Goal: Transaction & Acquisition: Purchase product/service

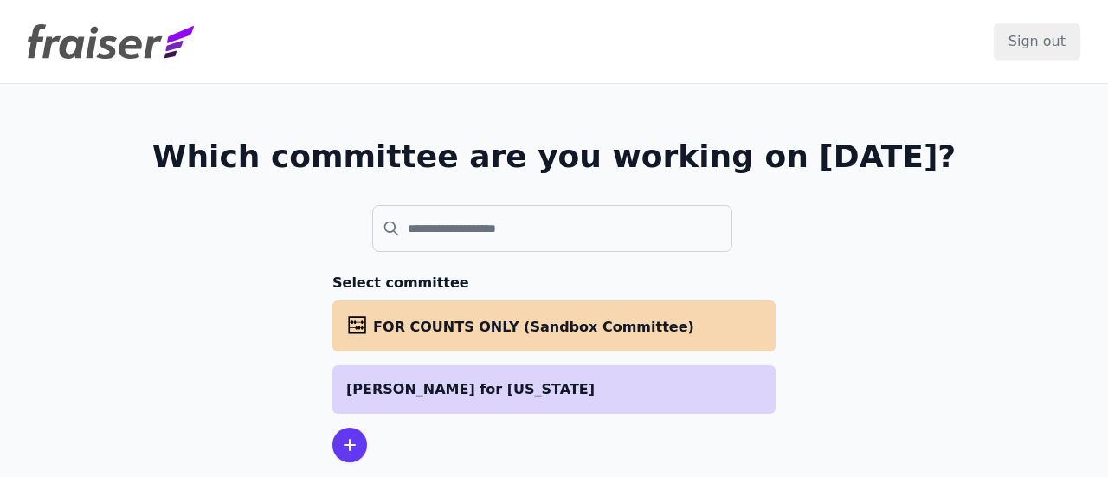
click at [551, 390] on p "[PERSON_NAME] for [US_STATE]" at bounding box center [553, 389] width 415 height 21
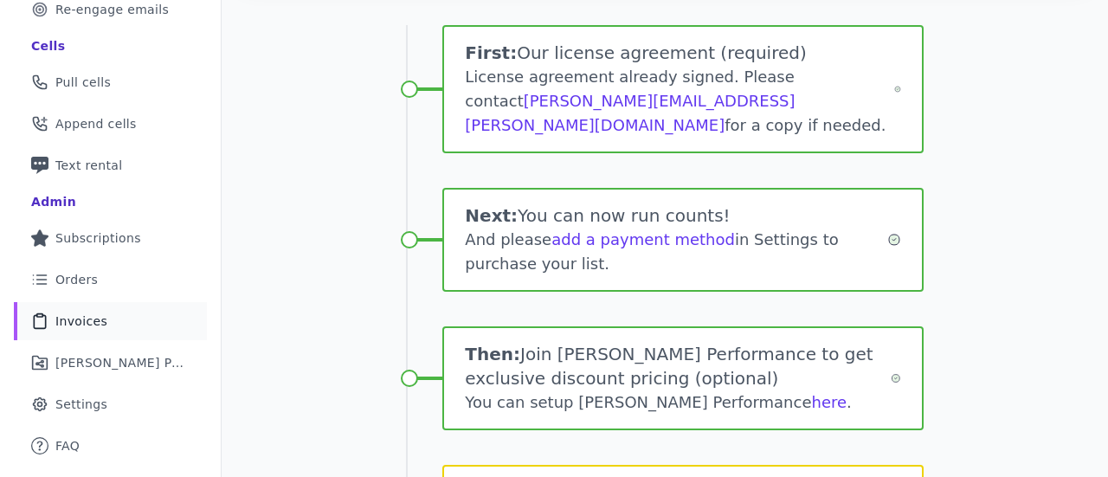
scroll to position [346, 0]
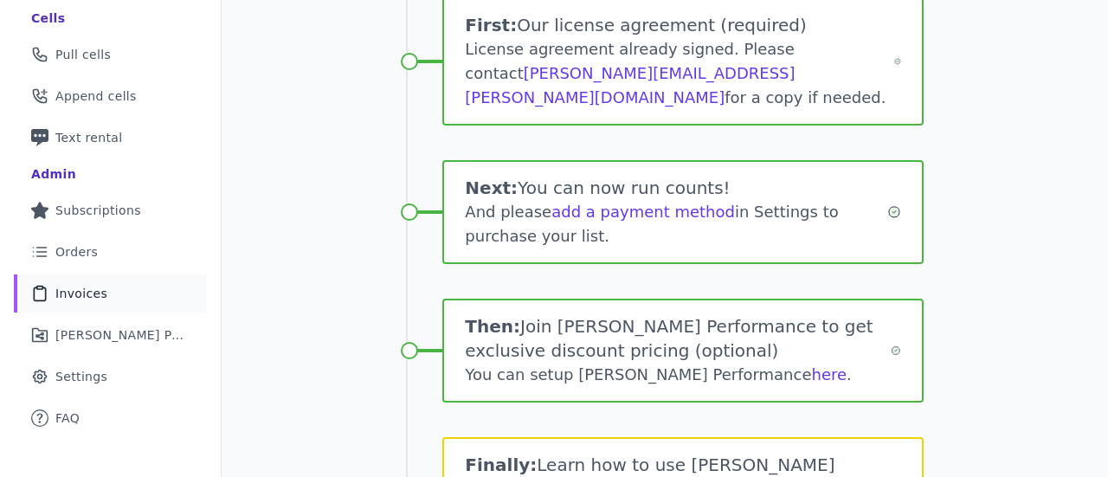
click at [100, 293] on span "Invoices" at bounding box center [81, 293] width 52 height 17
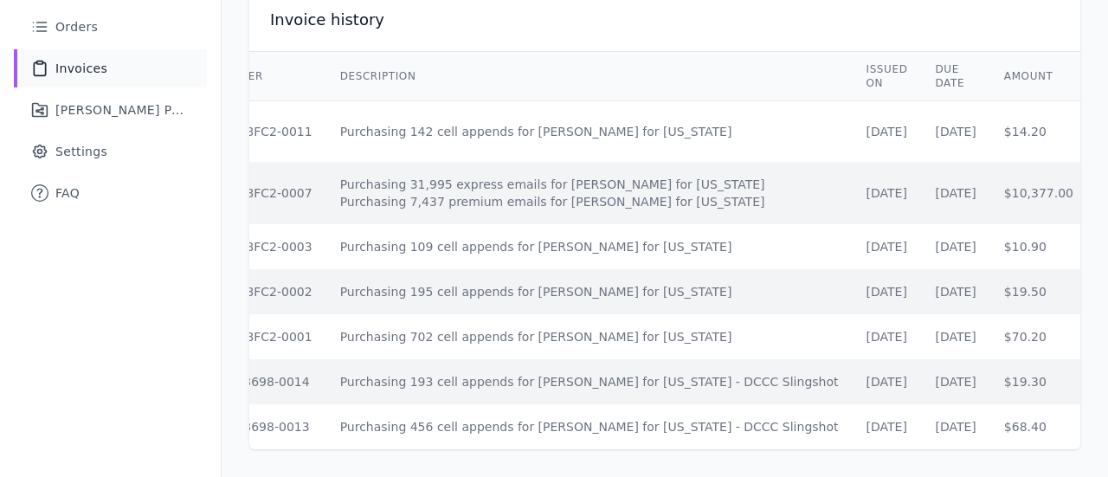
scroll to position [0, 160]
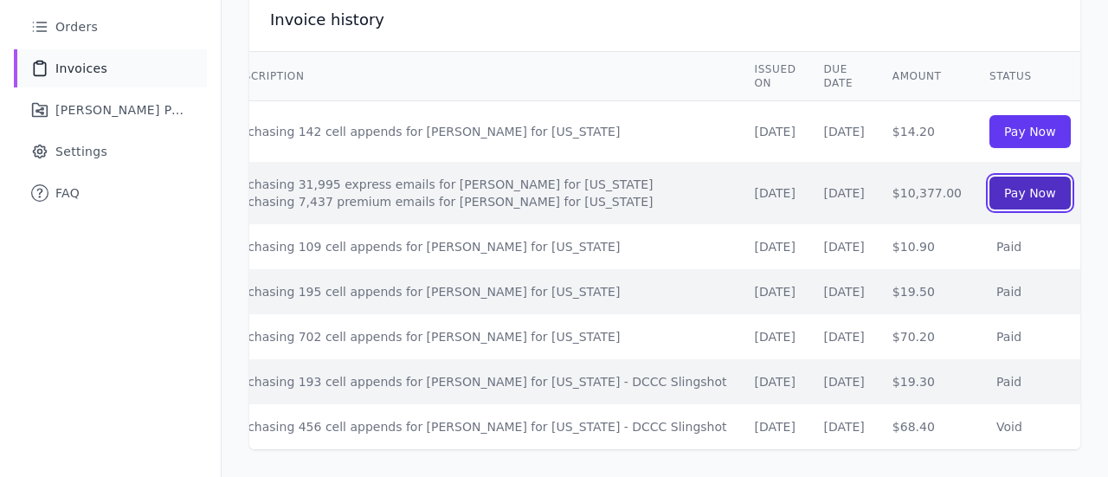
click at [989, 179] on link "Pay Now" at bounding box center [1029, 193] width 81 height 33
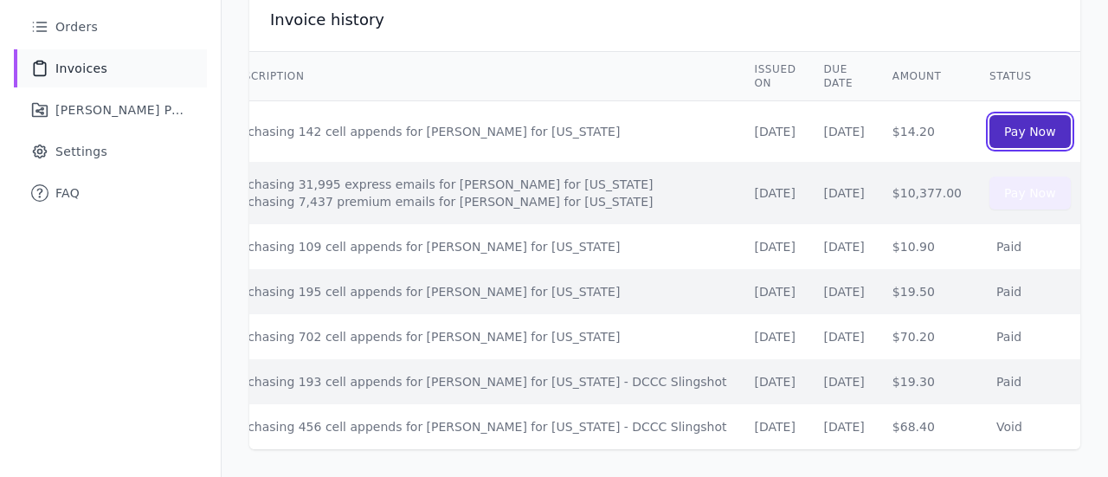
click at [989, 115] on link "Pay Now" at bounding box center [1029, 131] width 81 height 33
